Goal: Contribute content

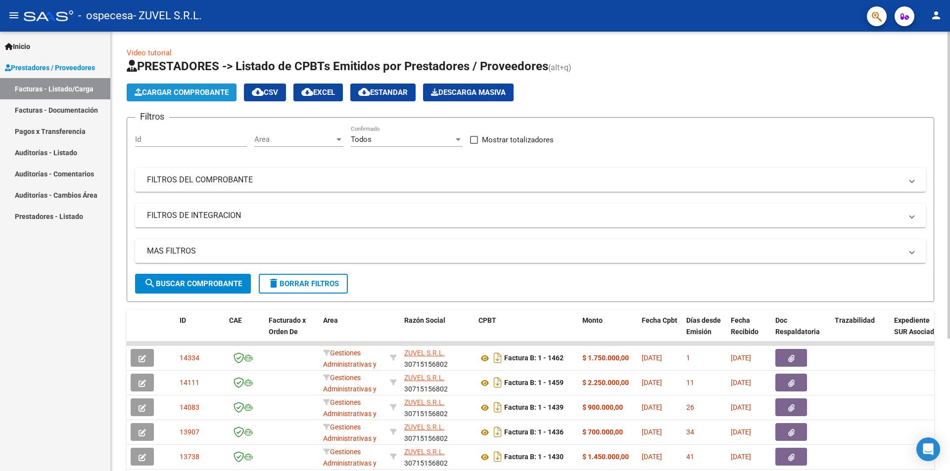
click at [172, 93] on span "Cargar Comprobante" at bounding box center [182, 92] width 94 height 9
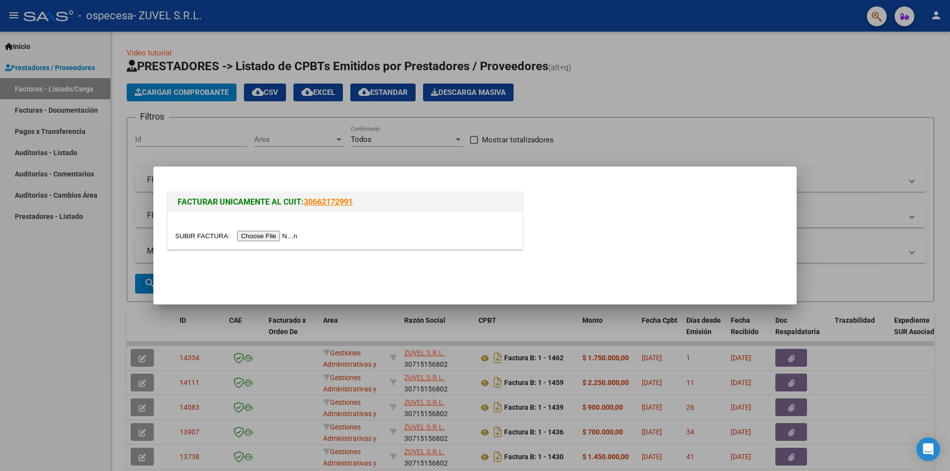
click at [252, 238] on input "file" at bounding box center [237, 236] width 125 height 10
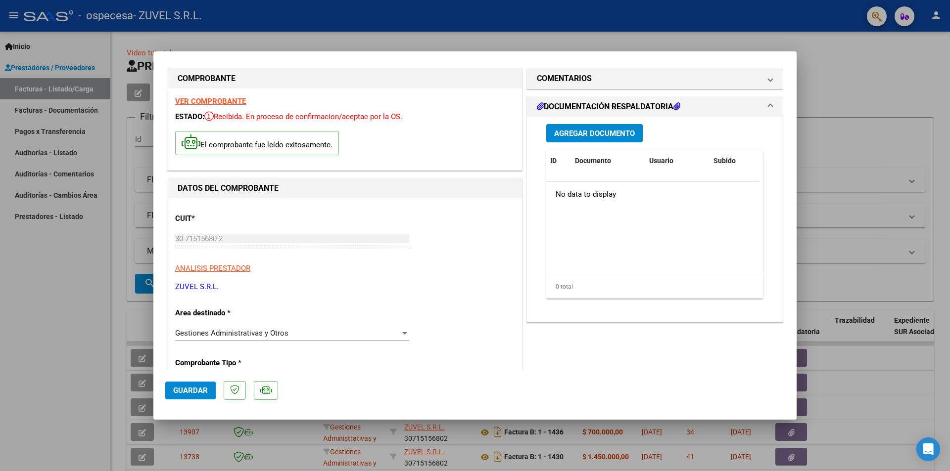
scroll to position [5, 0]
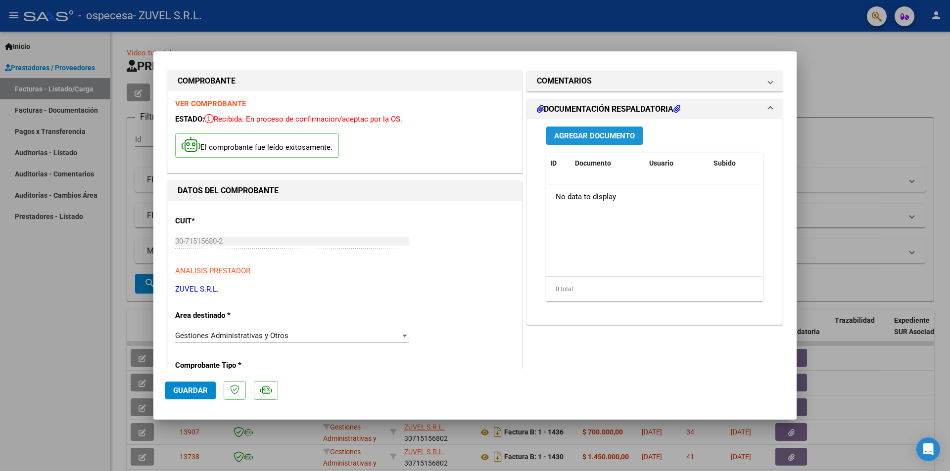
click at [594, 129] on button "Agregar Documento" at bounding box center [594, 136] width 96 height 18
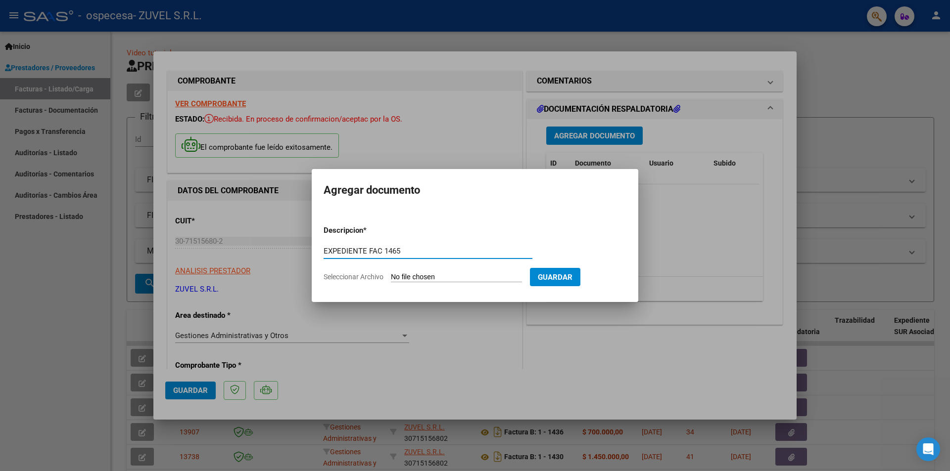
type input "EXPEDIENTE FAC 1465"
click at [363, 275] on span "Seleccionar Archivo" at bounding box center [353, 277] width 60 height 8
click at [391, 275] on input "Seleccionar Archivo" at bounding box center [456, 277] width 131 height 9
type input "C:\fakepath\FAC 1465 OSPECESA.pdf"
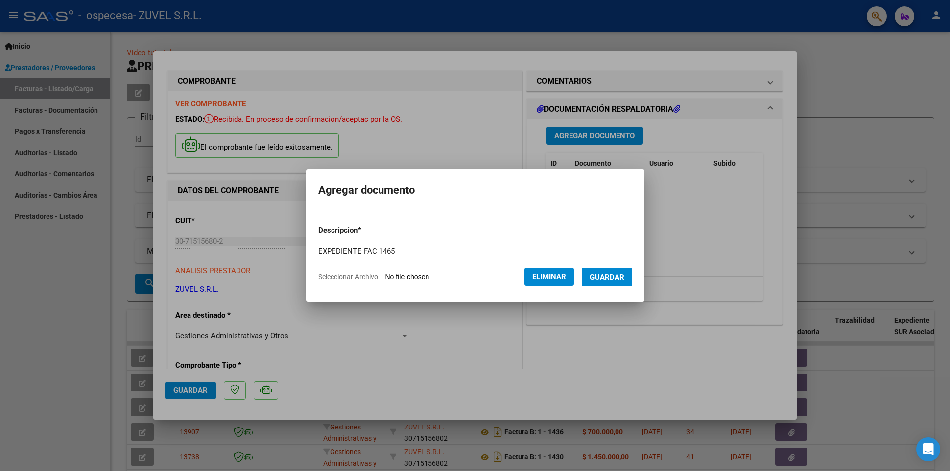
click at [624, 278] on span "Guardar" at bounding box center [607, 277] width 35 height 9
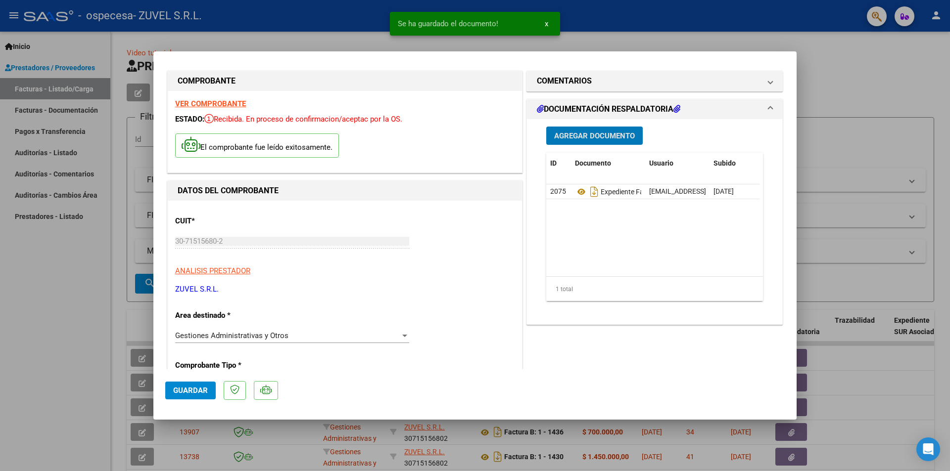
click at [172, 392] on button "Guardar" at bounding box center [190, 391] width 50 height 18
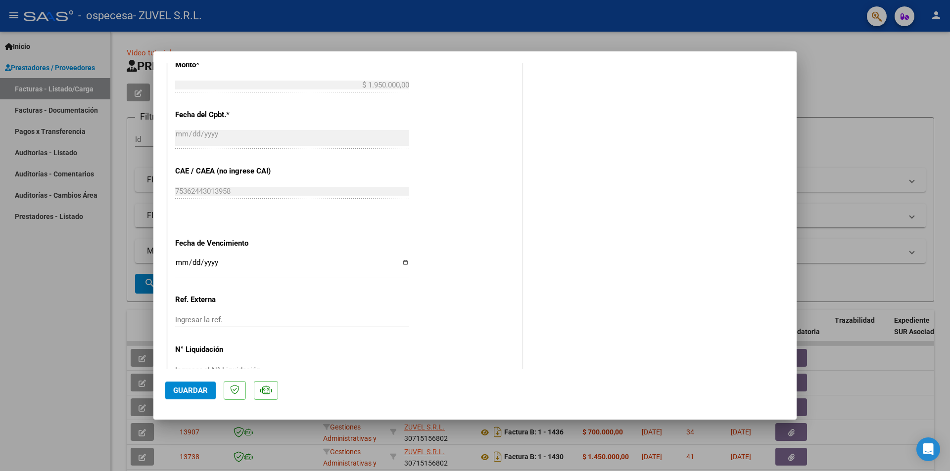
scroll to position [484, 0]
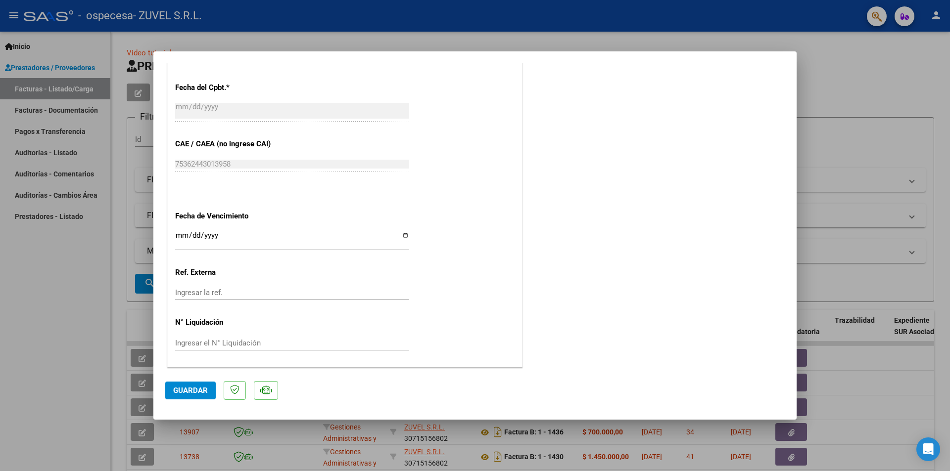
click at [27, 286] on div at bounding box center [475, 235] width 950 height 471
